Goal: Download file/media

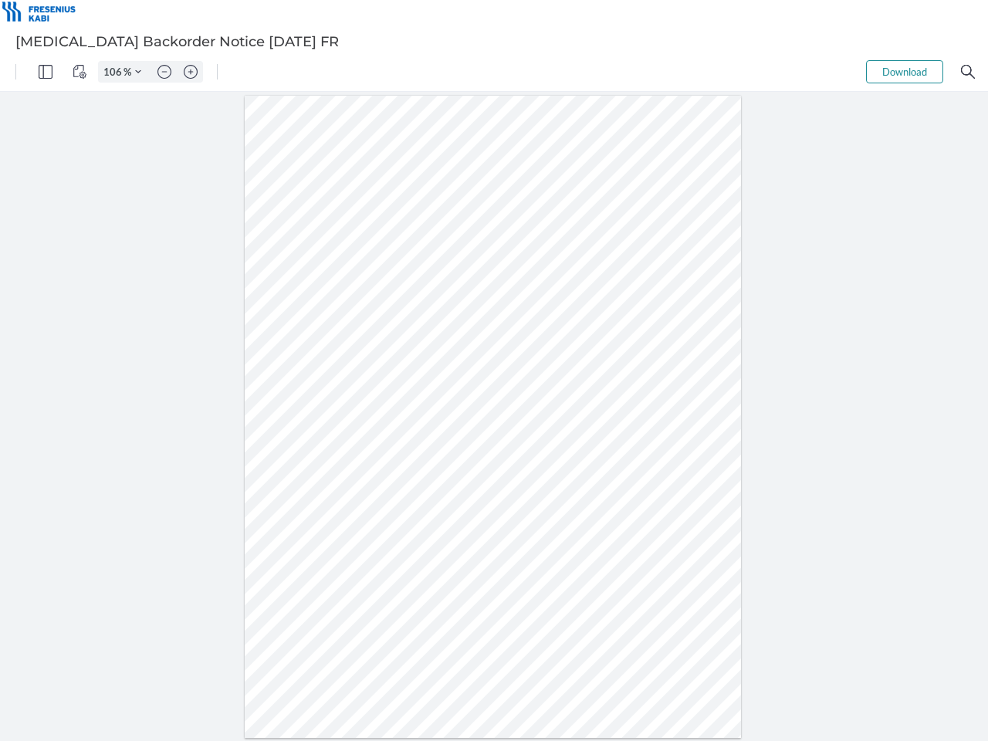
click at [46, 72] on img "Panel" at bounding box center [46, 72] width 14 height 14
click at [80, 72] on img "View Controls" at bounding box center [80, 72] width 14 height 14
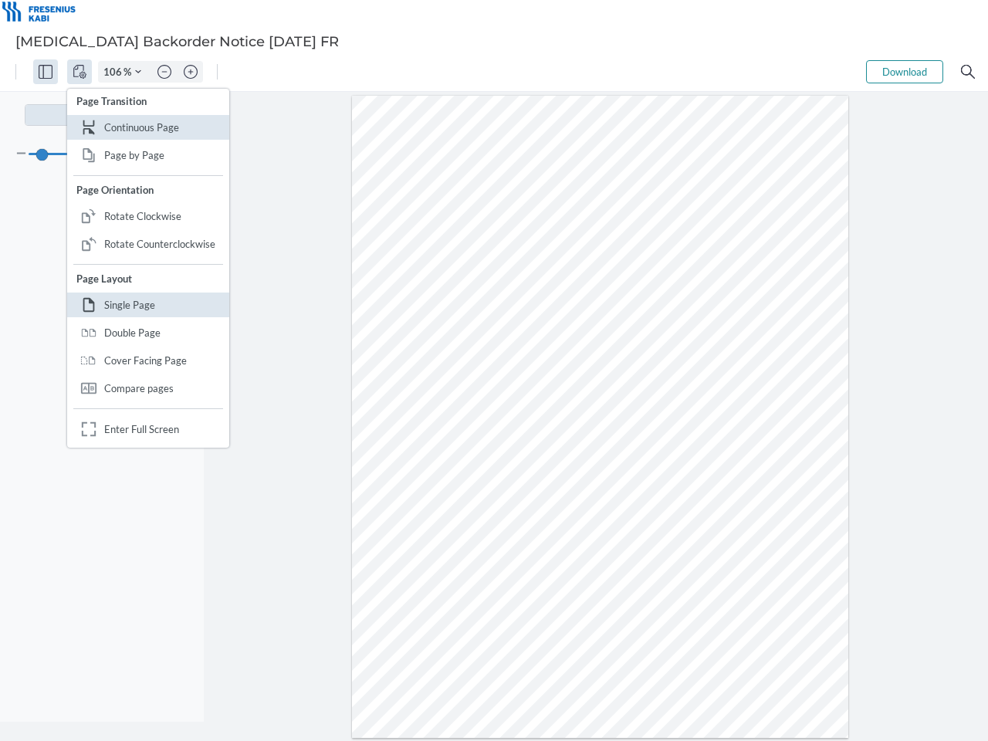
click at [115, 72] on input "106" at bounding box center [111, 72] width 25 height 14
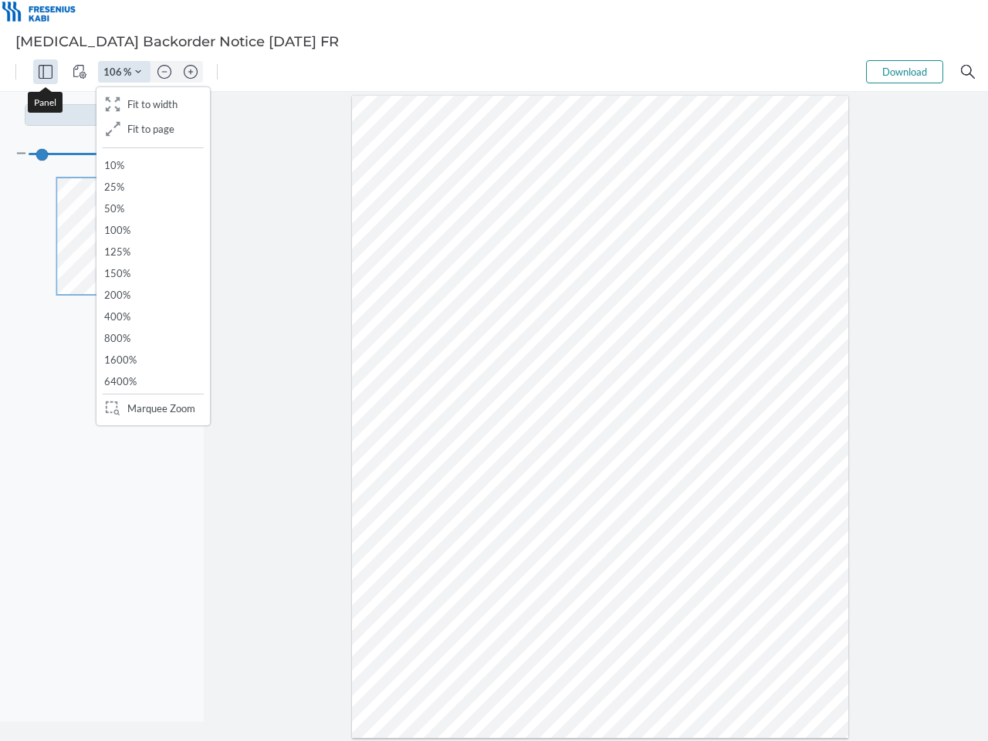
click at [138, 72] on img "Zoom Controls" at bounding box center [138, 72] width 6 height 6
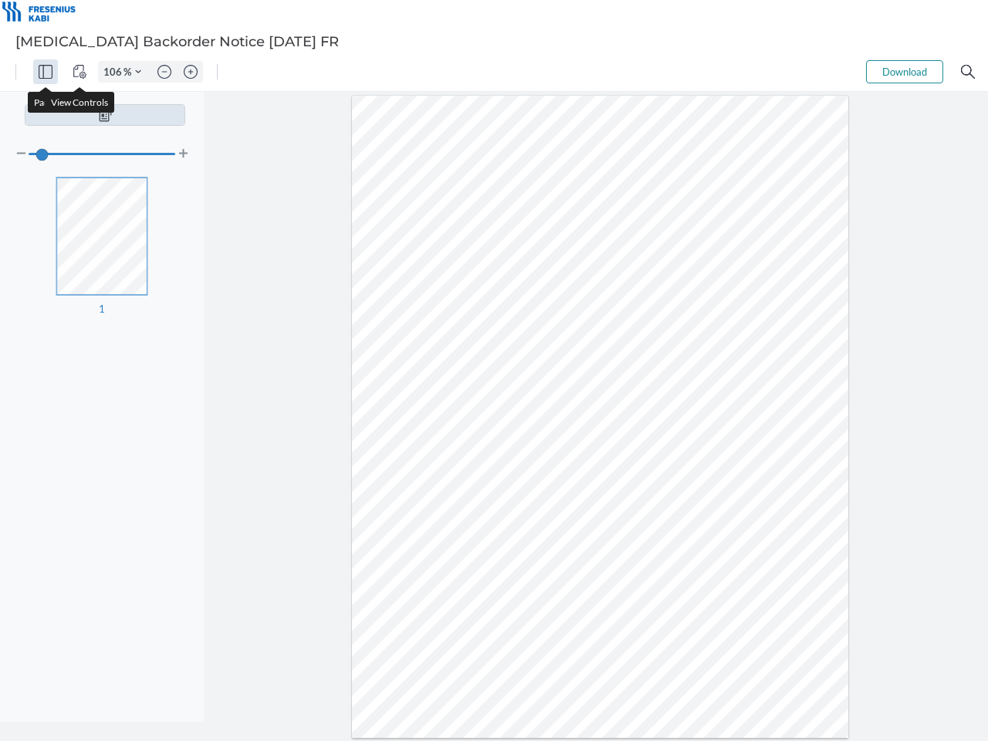
click at [164, 72] on img "Zoom out" at bounding box center [164, 72] width 14 height 14
click at [191, 72] on img "Zoom in" at bounding box center [191, 72] width 14 height 14
type input "106"
click at [905, 72] on button "Download" at bounding box center [904, 71] width 77 height 23
click at [968, 72] on img "Search" at bounding box center [968, 72] width 14 height 14
